Goal: Information Seeking & Learning: Learn about a topic

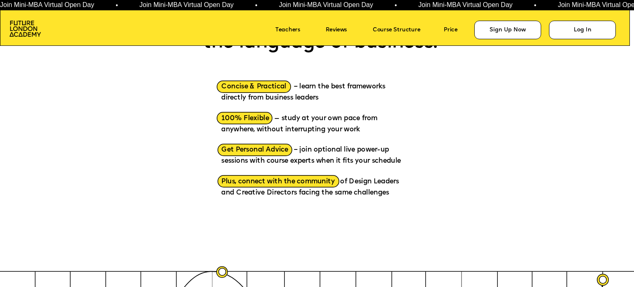
scroll to position [998, 0]
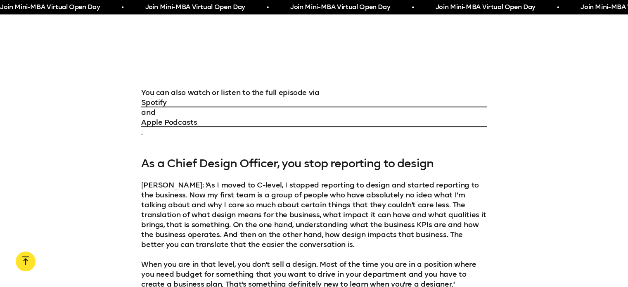
scroll to position [975, 0]
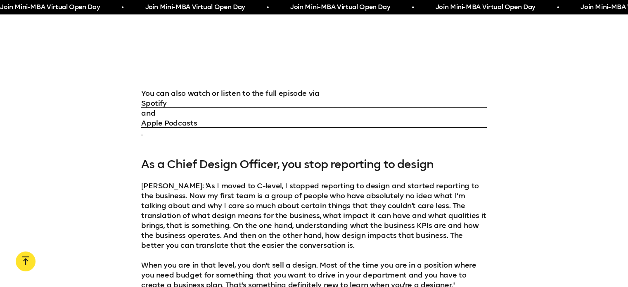
click at [244, 201] on p "[PERSON_NAME]: 'As I moved to C-level, I stopped reporting to design and starte…" at bounding box center [314, 215] width 346 height 69
click at [244, 201] on p "Claudia Abt: 'As I moved to C-level, I stopped reporting to design and started …" at bounding box center [314, 215] width 346 height 69
click at [323, 187] on p "Claudia Abt: 'As I moved to C-level, I stopped reporting to design and started …" at bounding box center [314, 215] width 346 height 69
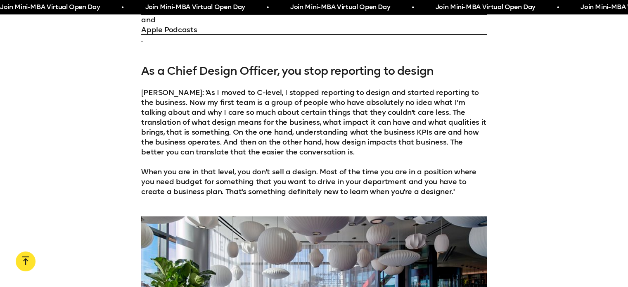
scroll to position [1069, 0]
click at [305, 167] on p "When you are in that level, you don't sell a design. Most of the time you are i…" at bounding box center [314, 181] width 346 height 30
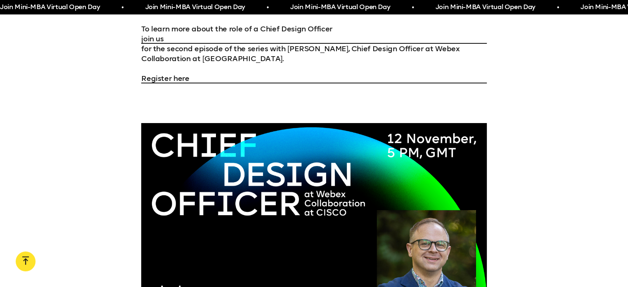
scroll to position [2440, 0]
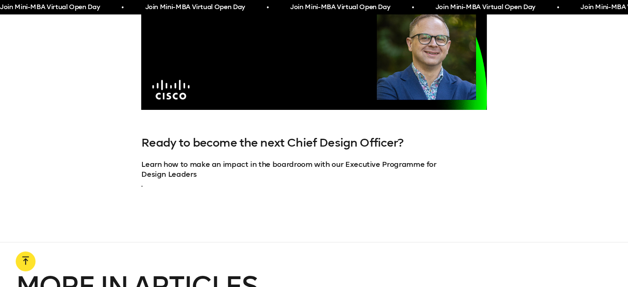
click at [286, 169] on link "Design Leaders" at bounding box center [314, 174] width 346 height 10
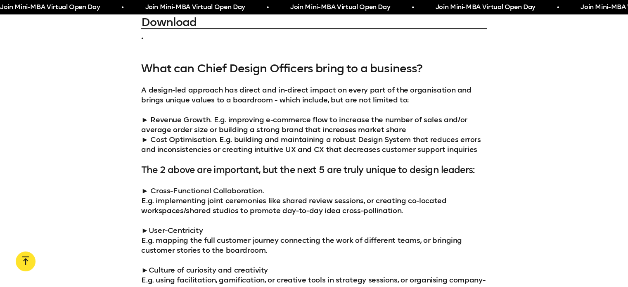
scroll to position [845, 0]
